Goal: Task Accomplishment & Management: Use online tool/utility

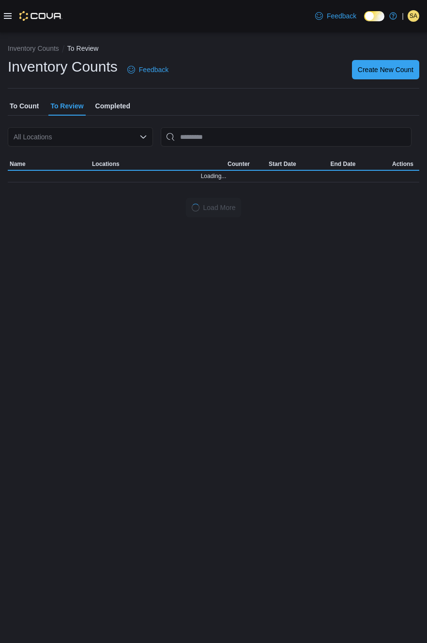
click at [21, 109] on span "To Count" at bounding box center [24, 105] width 29 height 19
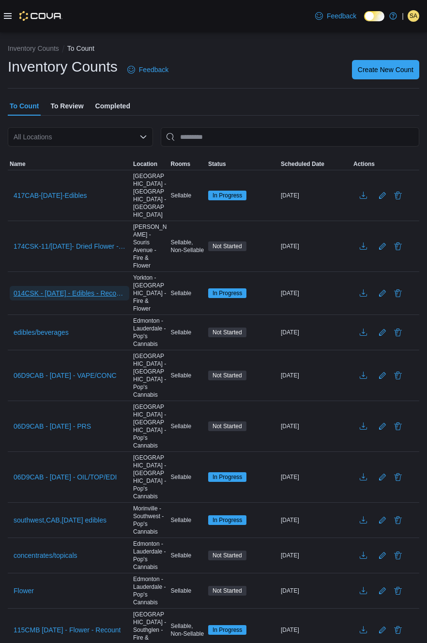
click at [38, 288] on span "014CSK - [DATE] - Edibles - Recount - Recount" at bounding box center [70, 293] width 112 height 10
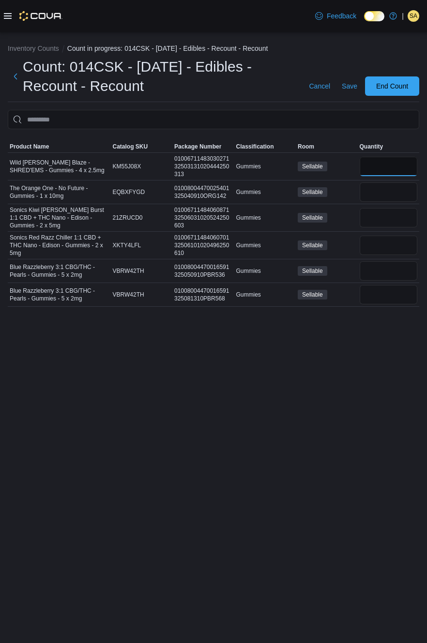
click at [387, 170] on input "number" at bounding box center [388, 166] width 58 height 19
type input "*"
click at [380, 190] on input "number" at bounding box center [388, 191] width 58 height 19
type input "*"
click at [395, 222] on input "number" at bounding box center [388, 217] width 58 height 19
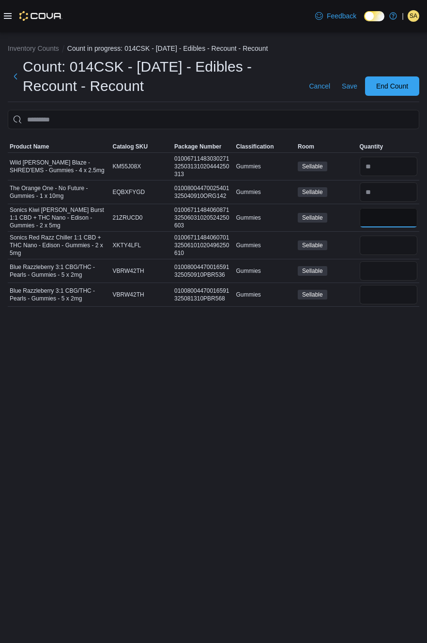
type input "*"
click at [392, 252] on input "number" at bounding box center [388, 245] width 58 height 19
type input "*"
click at [386, 272] on input "number" at bounding box center [388, 270] width 58 height 19
click at [386, 270] on input "*" at bounding box center [388, 270] width 58 height 19
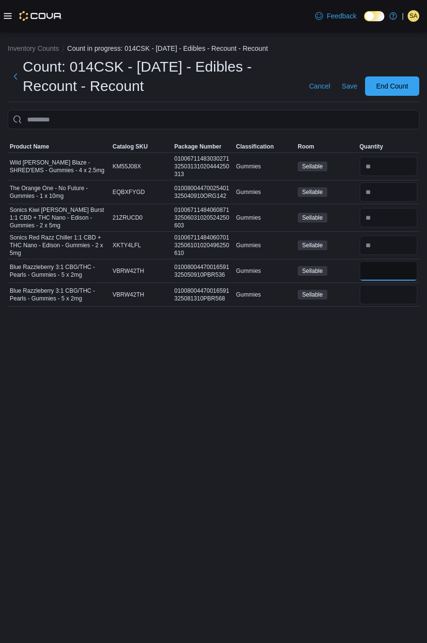
type input "*"
click at [390, 166] on input "number" at bounding box center [388, 166] width 58 height 19
type input "*"
click at [386, 195] on input "number" at bounding box center [388, 191] width 58 height 19
click at [31, 149] on span "Product Name" at bounding box center [29, 147] width 39 height 8
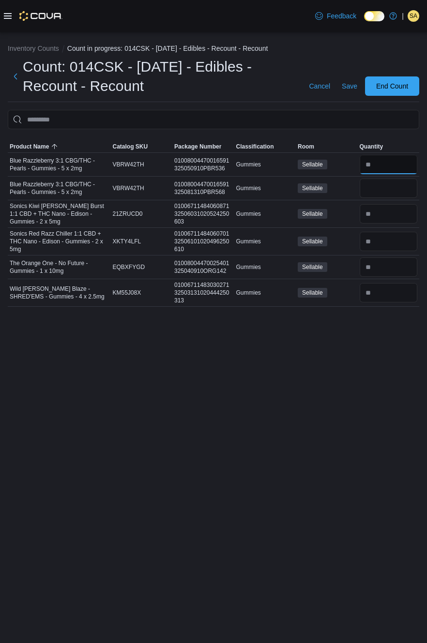
click at [394, 156] on input "number" at bounding box center [388, 164] width 58 height 19
type input "**"
click at [399, 242] on input "number" at bounding box center [388, 241] width 58 height 19
type input "**"
click at [386, 267] on input "number" at bounding box center [388, 266] width 58 height 19
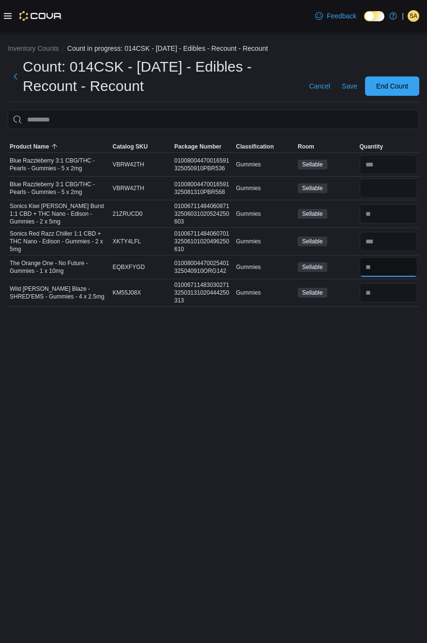
type input "**"
click at [393, 192] on input "number" at bounding box center [388, 188] width 58 height 19
type input "**"
click at [391, 224] on input "number" at bounding box center [388, 213] width 58 height 19
type input "**"
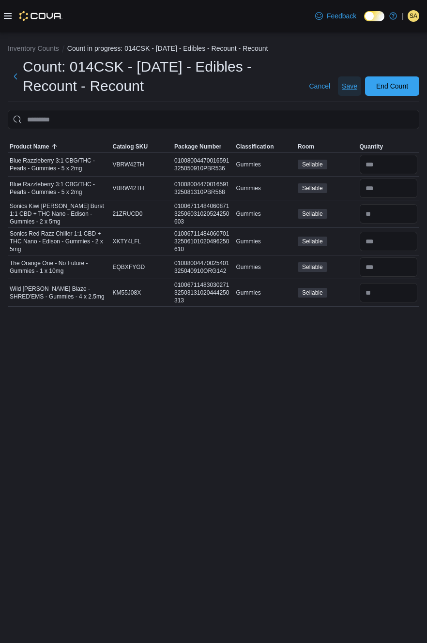
click at [343, 89] on span "Save" at bounding box center [349, 86] width 15 height 10
click at [397, 90] on span "End Count" at bounding box center [392, 86] width 32 height 10
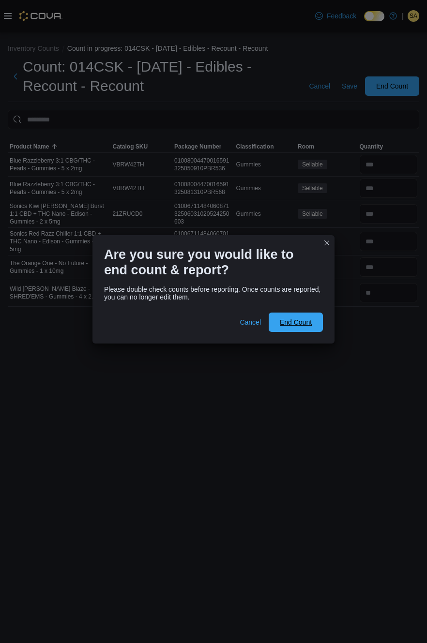
click at [306, 319] on span "End Count" at bounding box center [296, 322] width 32 height 10
